Goal: Information Seeking & Learning: Learn about a topic

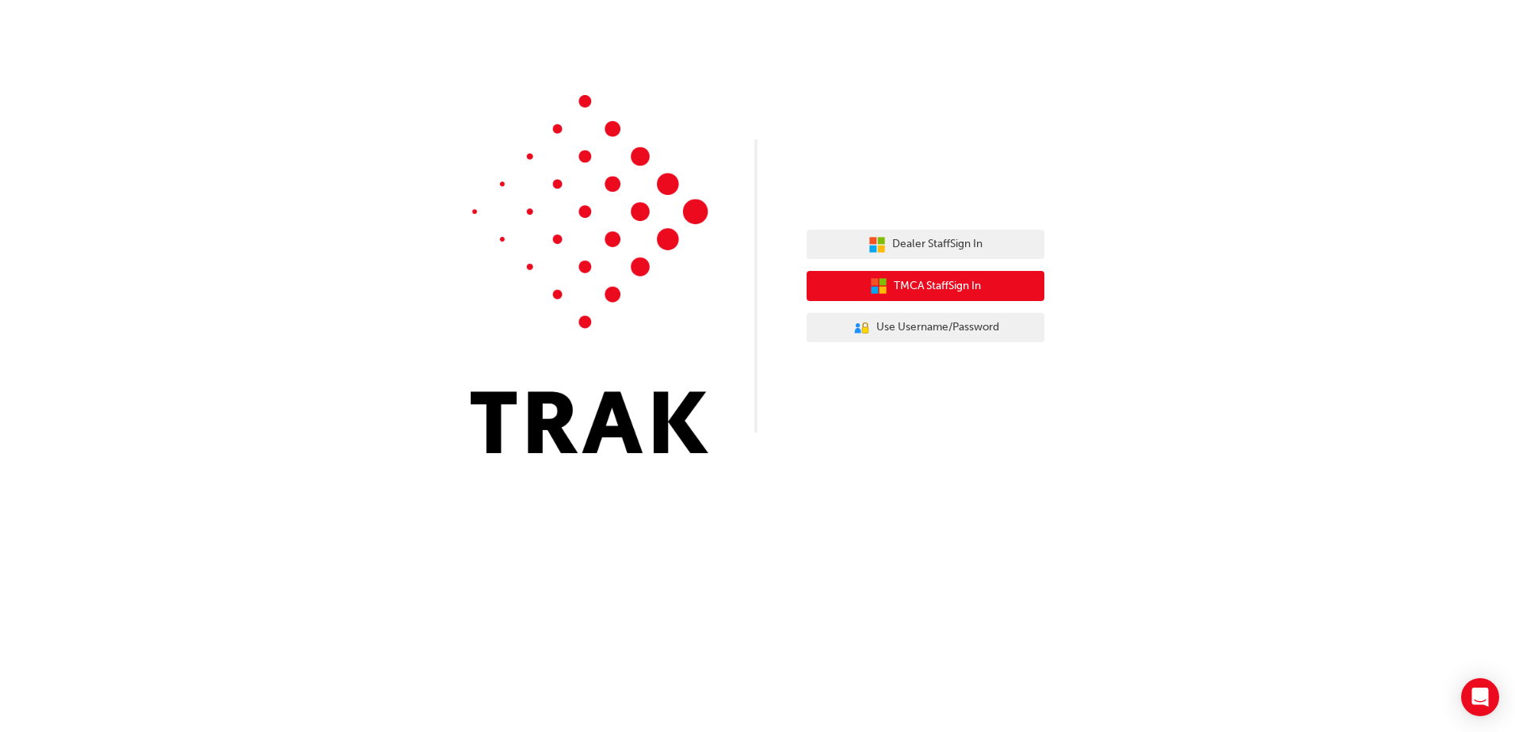
click at [927, 283] on span "TMCA Staff Sign In" at bounding box center [937, 286] width 87 height 18
click at [929, 279] on span "TMCA Staff Sign In" at bounding box center [937, 286] width 87 height 18
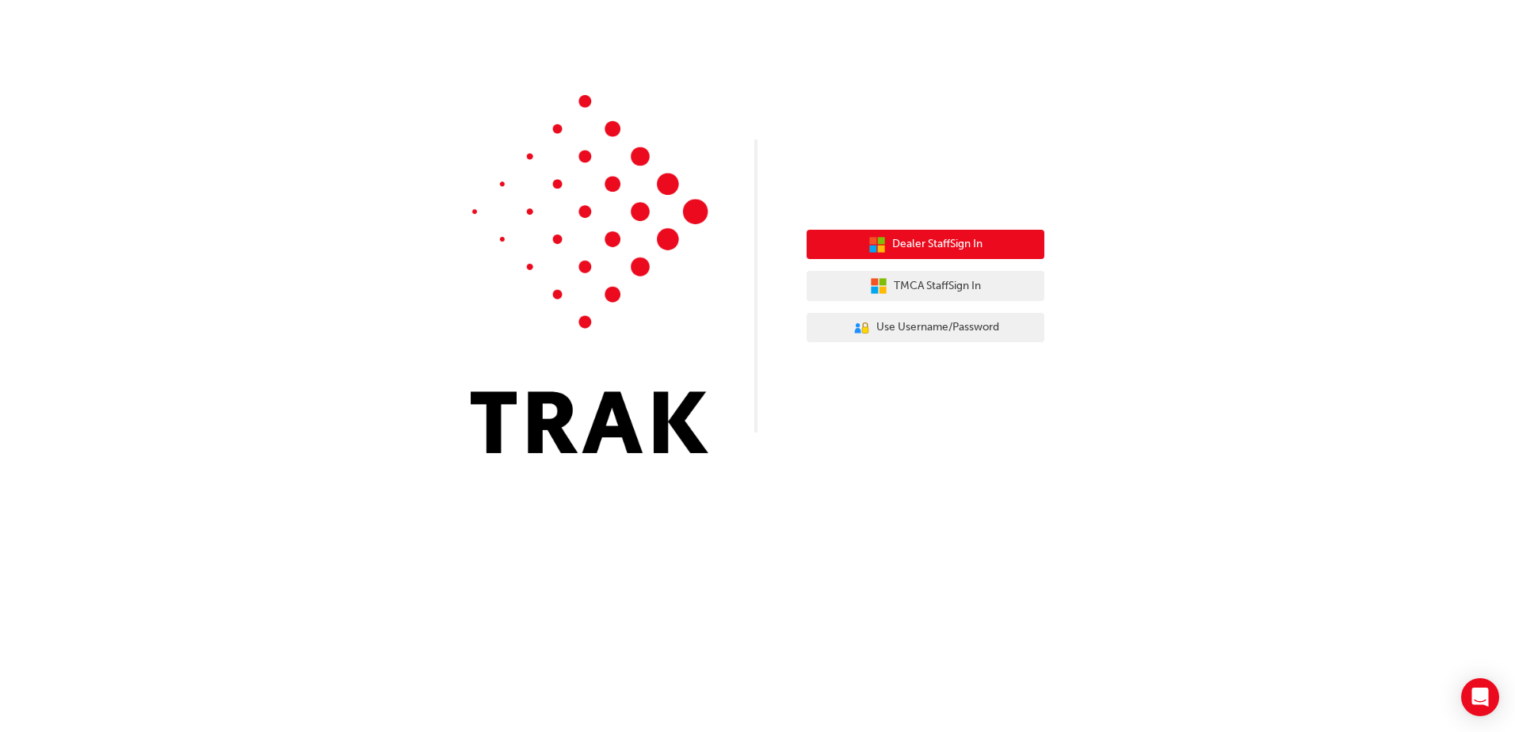
click at [931, 240] on span "Dealer Staff Sign In" at bounding box center [937, 244] width 90 height 18
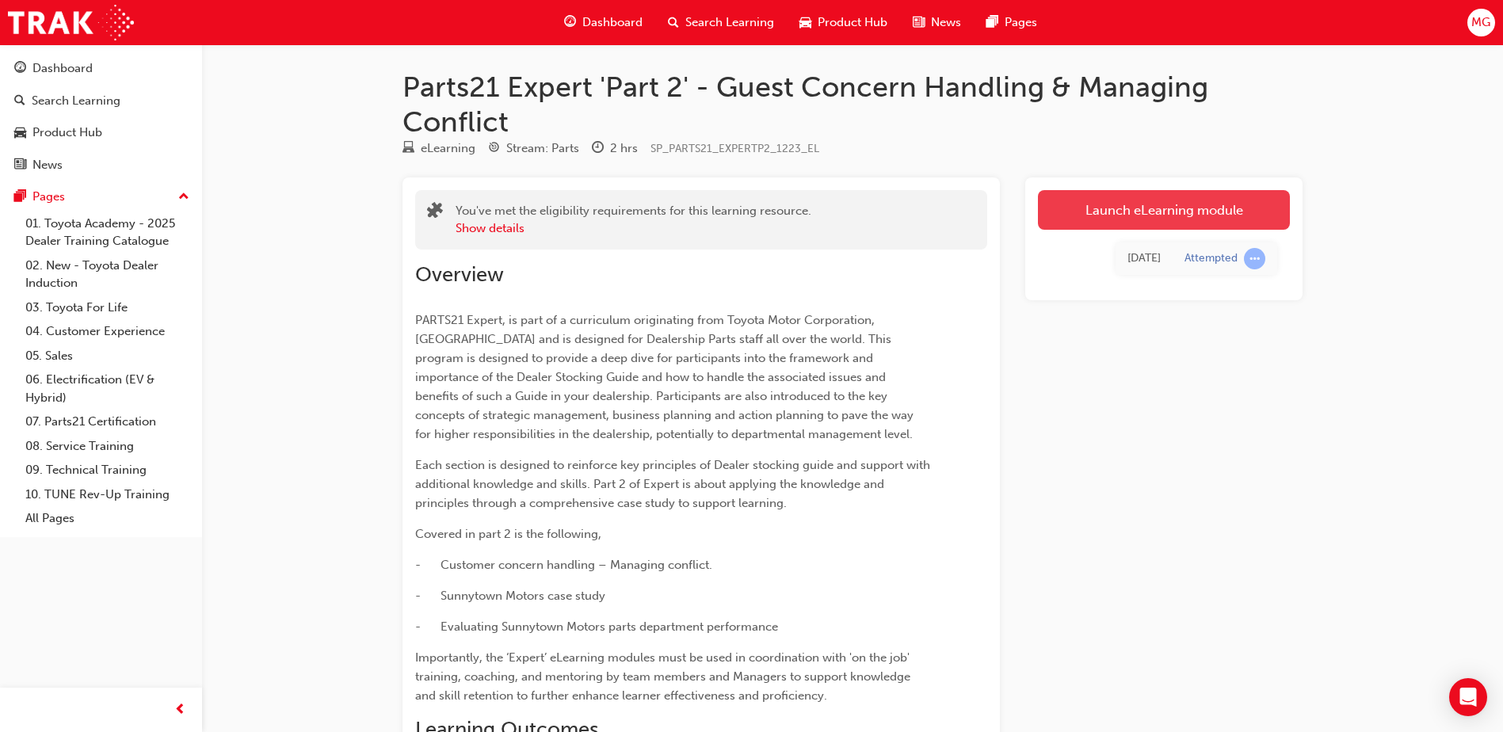
click at [1150, 209] on link "Launch eLearning module" at bounding box center [1164, 210] width 252 height 40
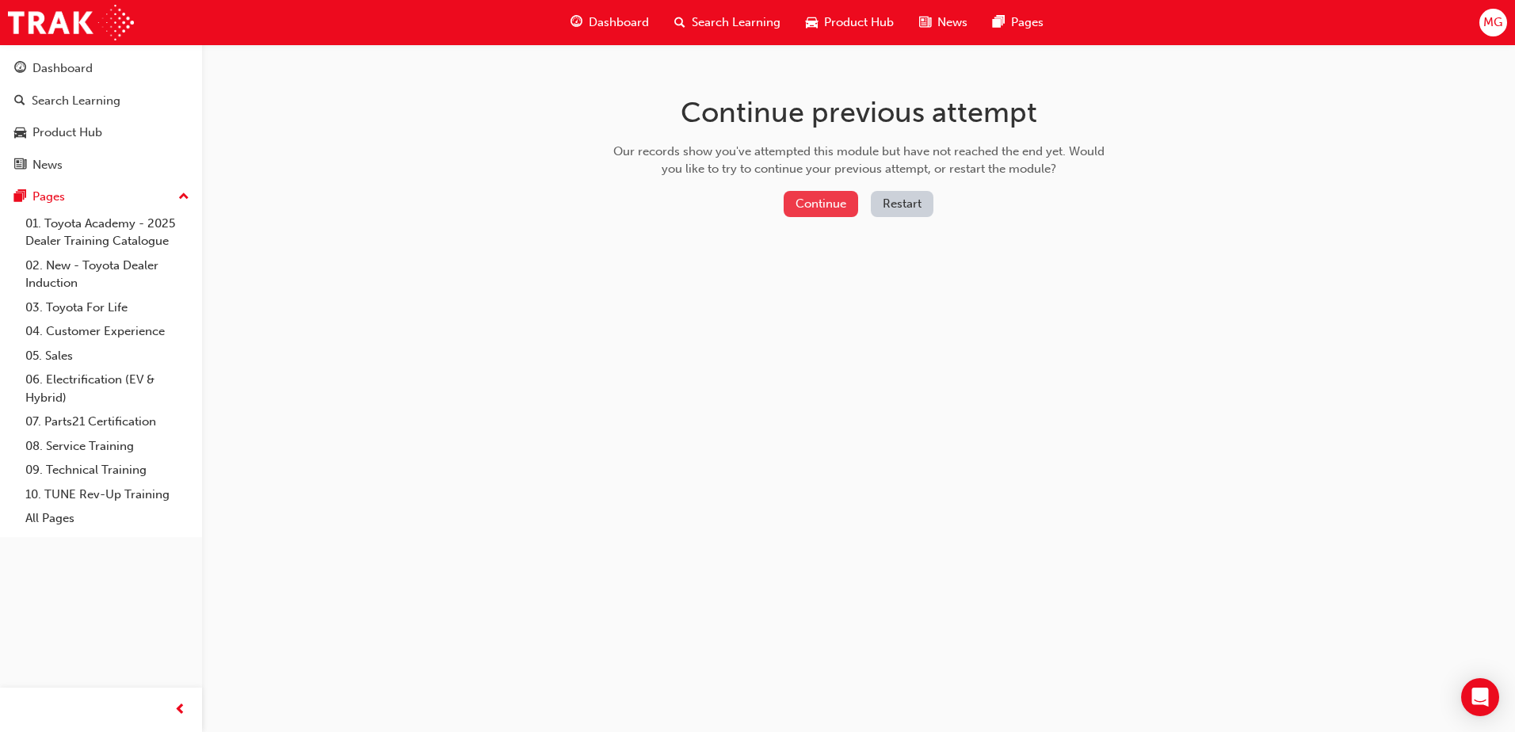
click at [824, 196] on button "Continue" at bounding box center [821, 204] width 74 height 26
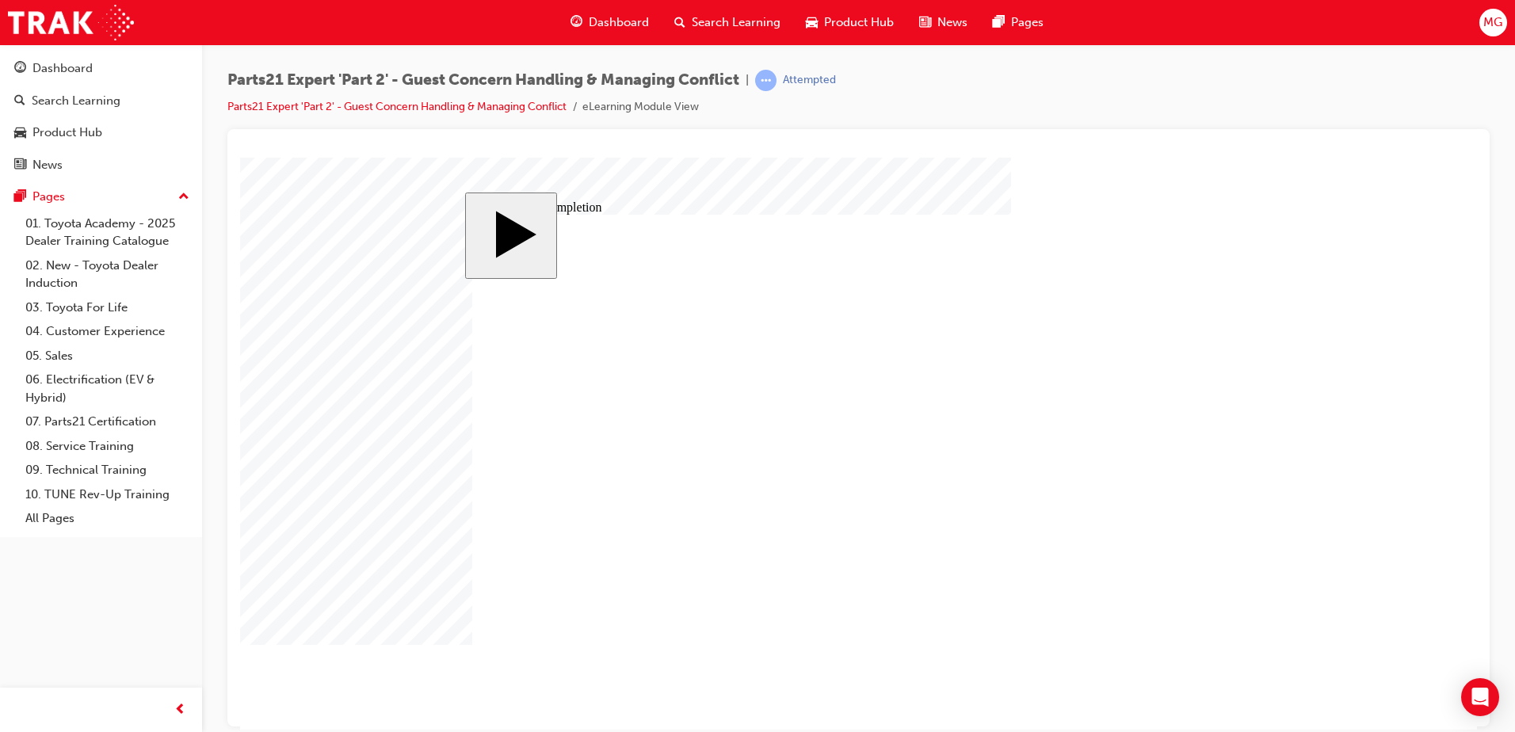
type input "4"
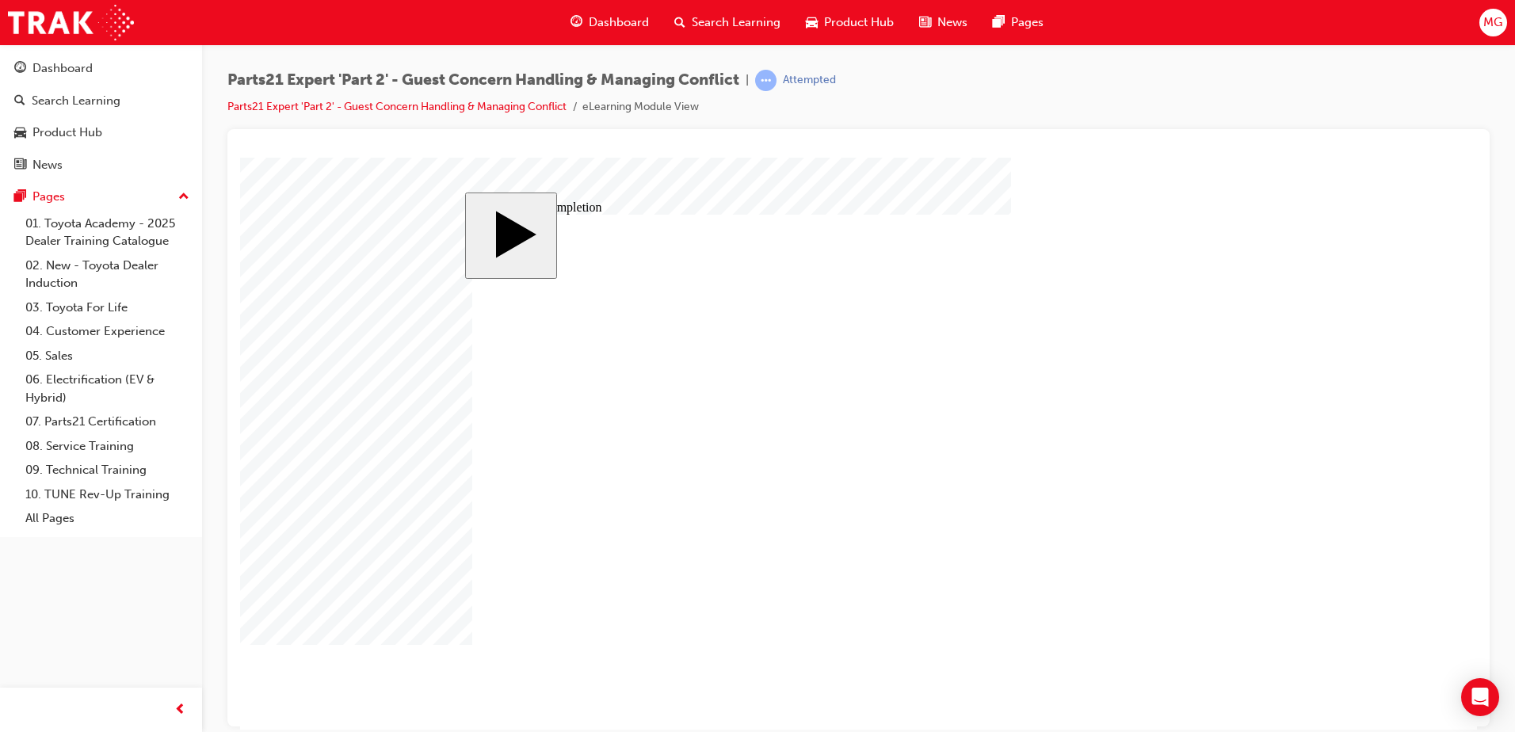
type input "5"
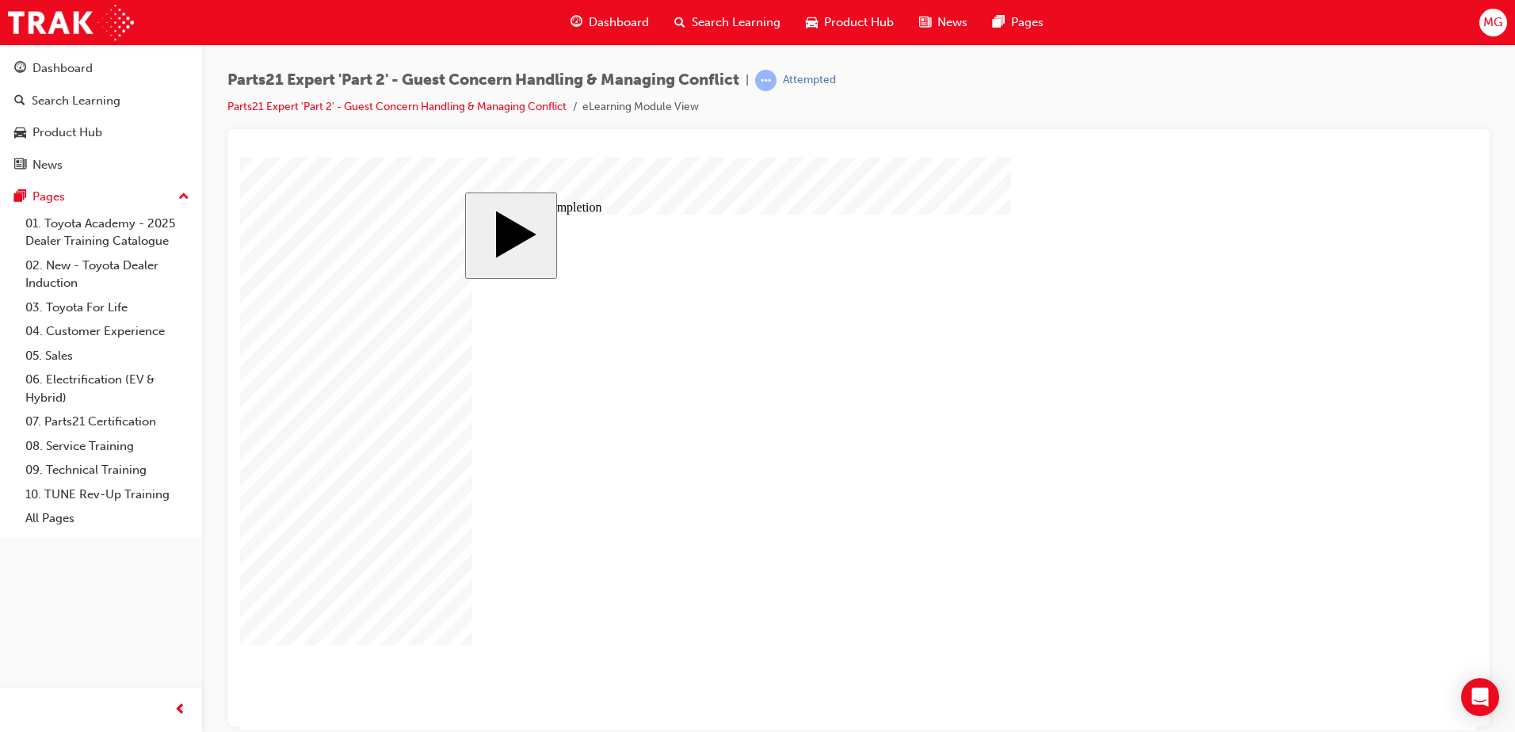
type input "4"
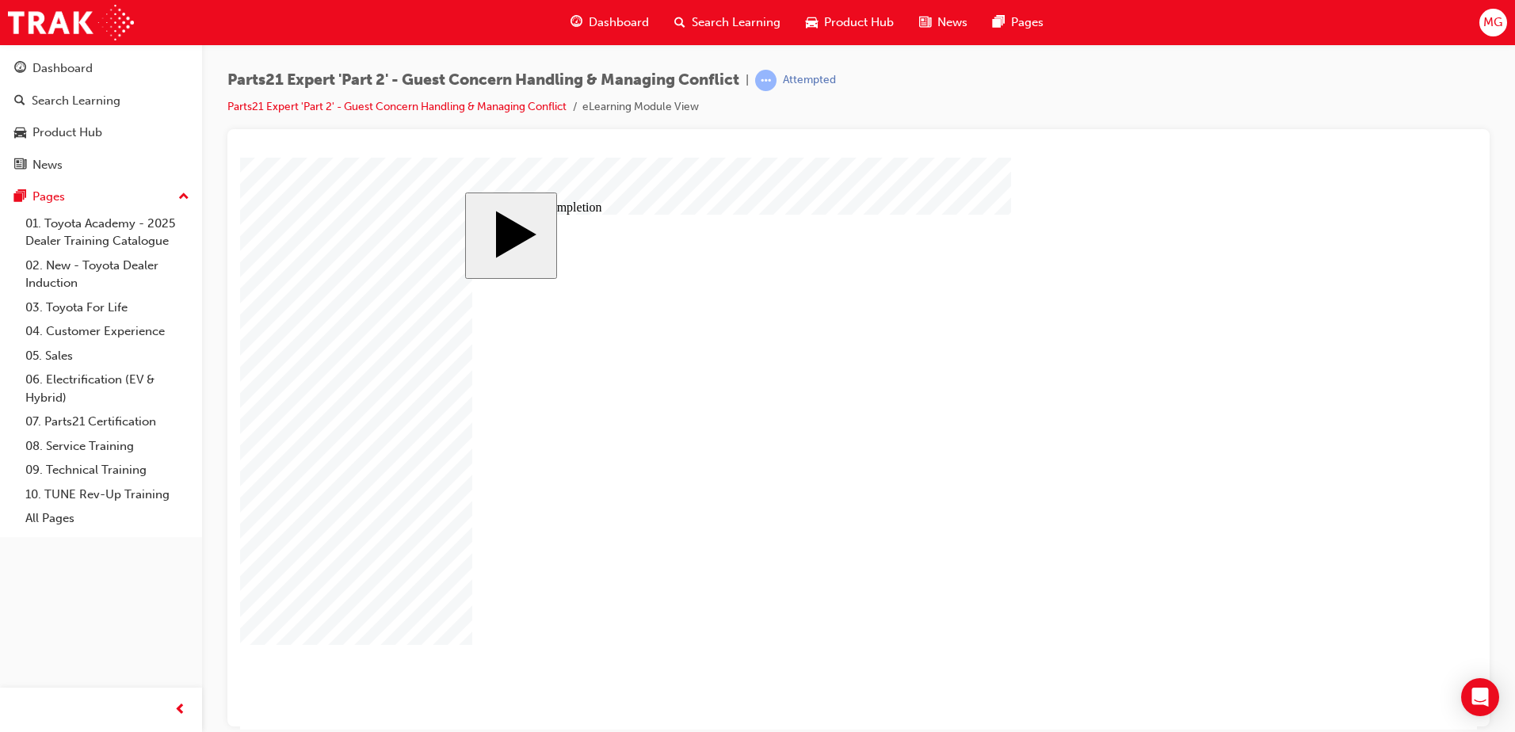
type input "4"
